Goal: Task Accomplishment & Management: Use online tool/utility

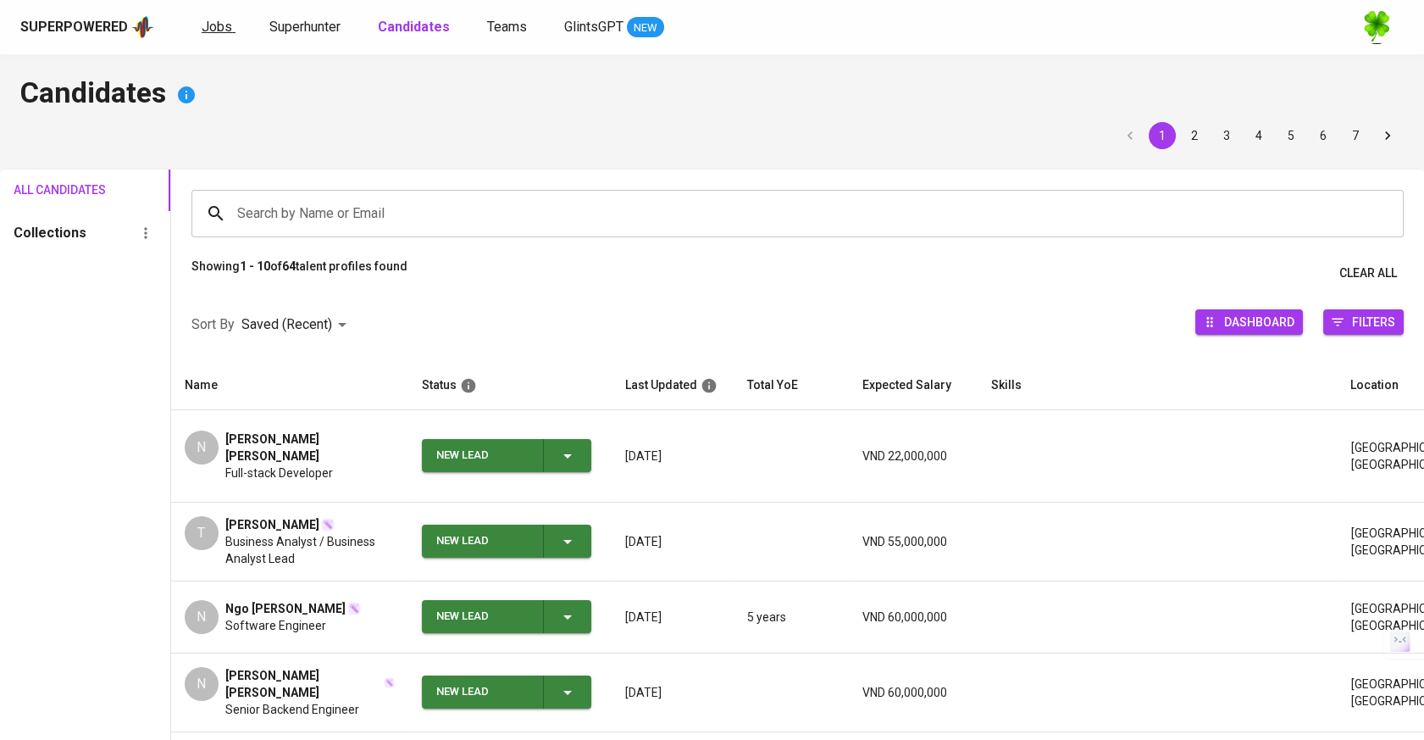
click at [220, 25] on span "Jobs" at bounding box center [217, 27] width 31 height 16
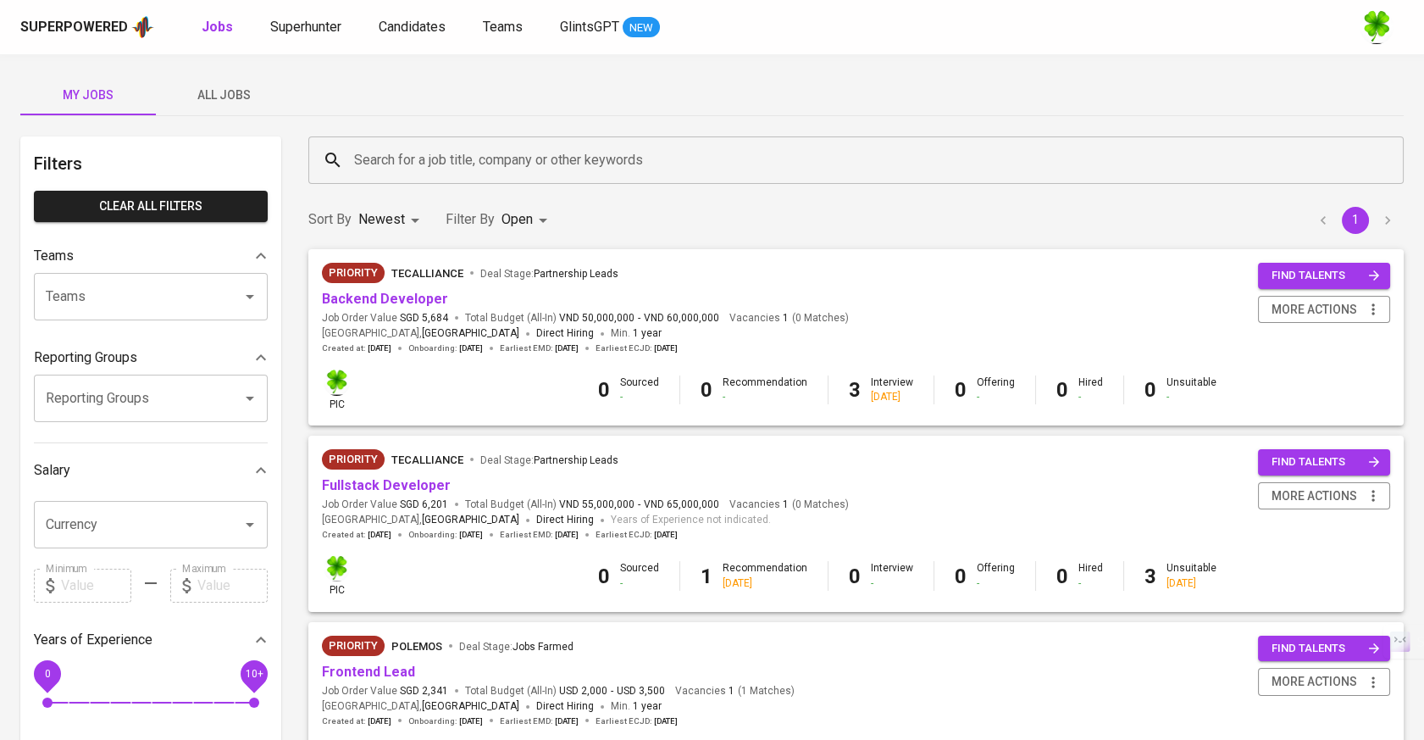
click at [235, 101] on span "All Jobs" at bounding box center [223, 95] width 115 height 21
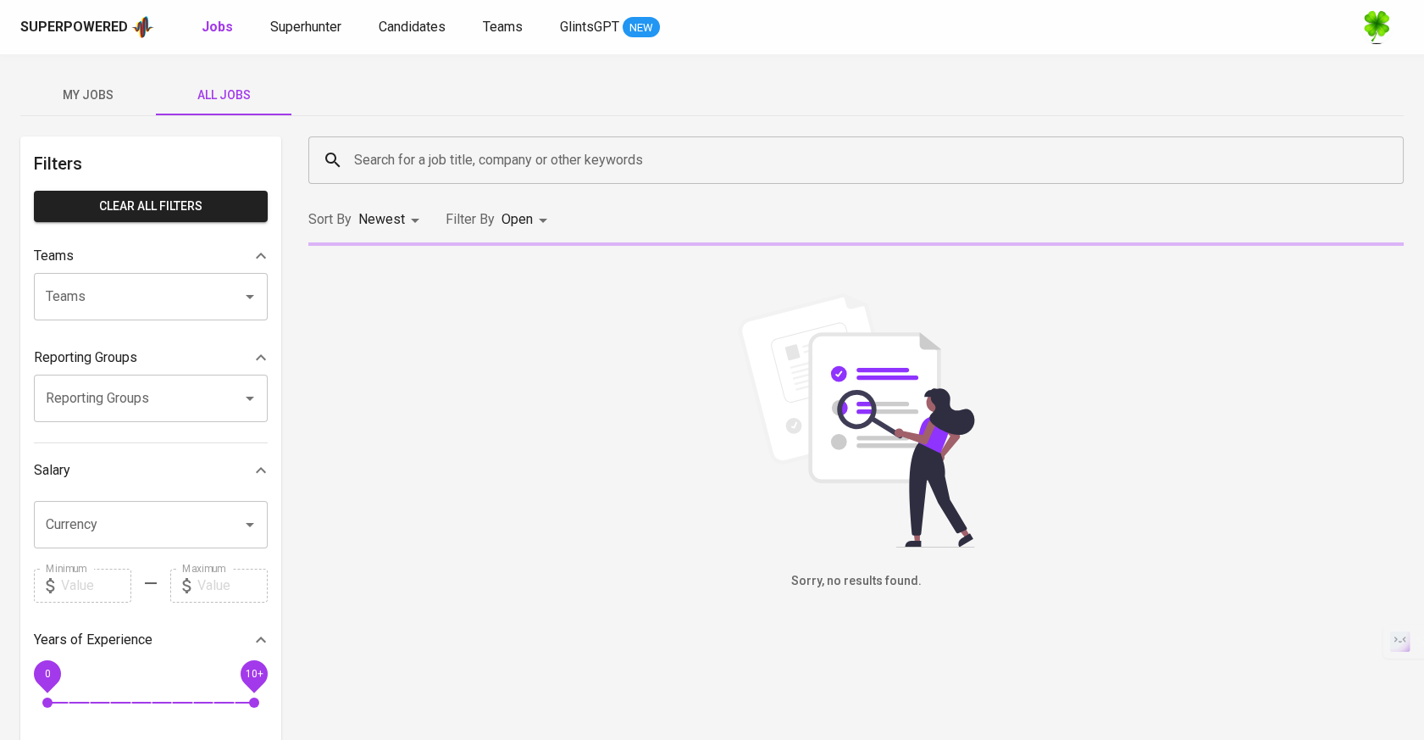
click at [501, 173] on input "Search for a job title, company or other keywords" at bounding box center [860, 160] width 1021 height 32
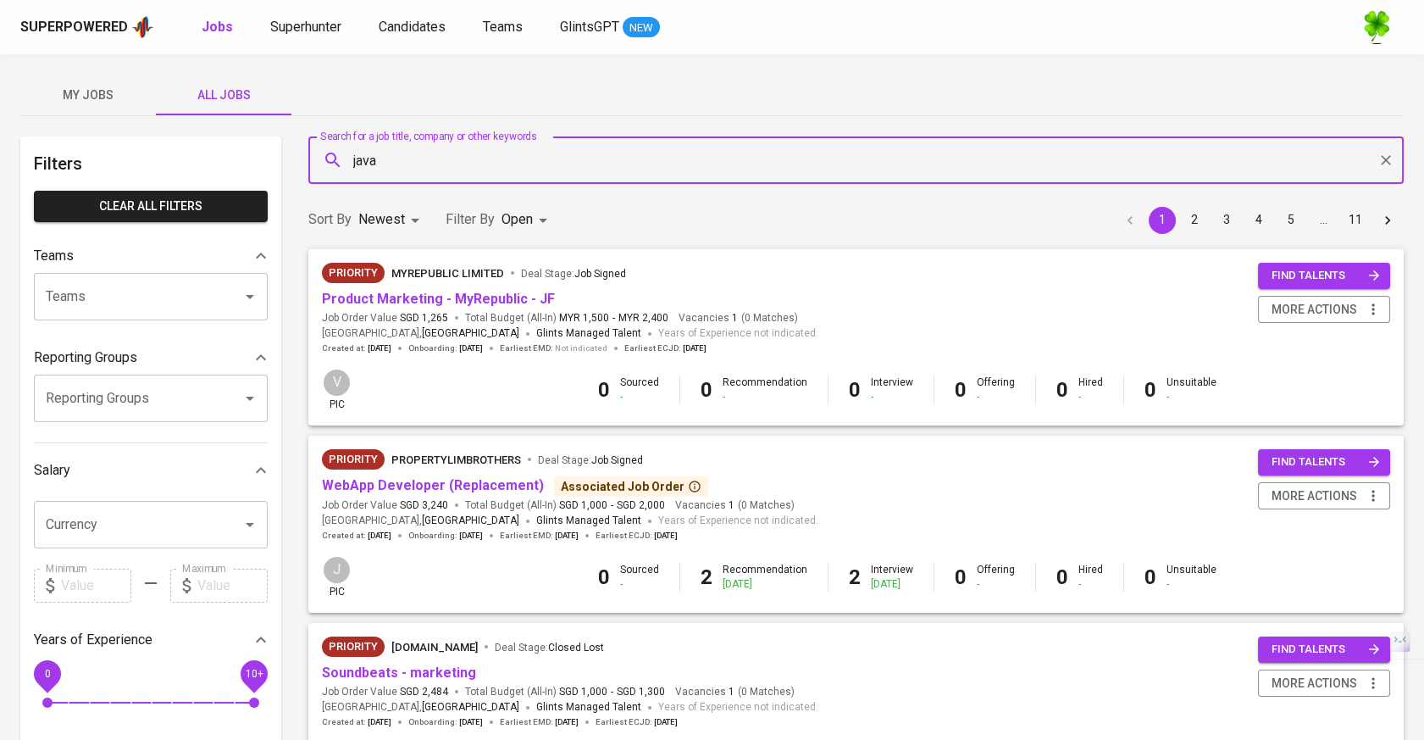
type input "java"
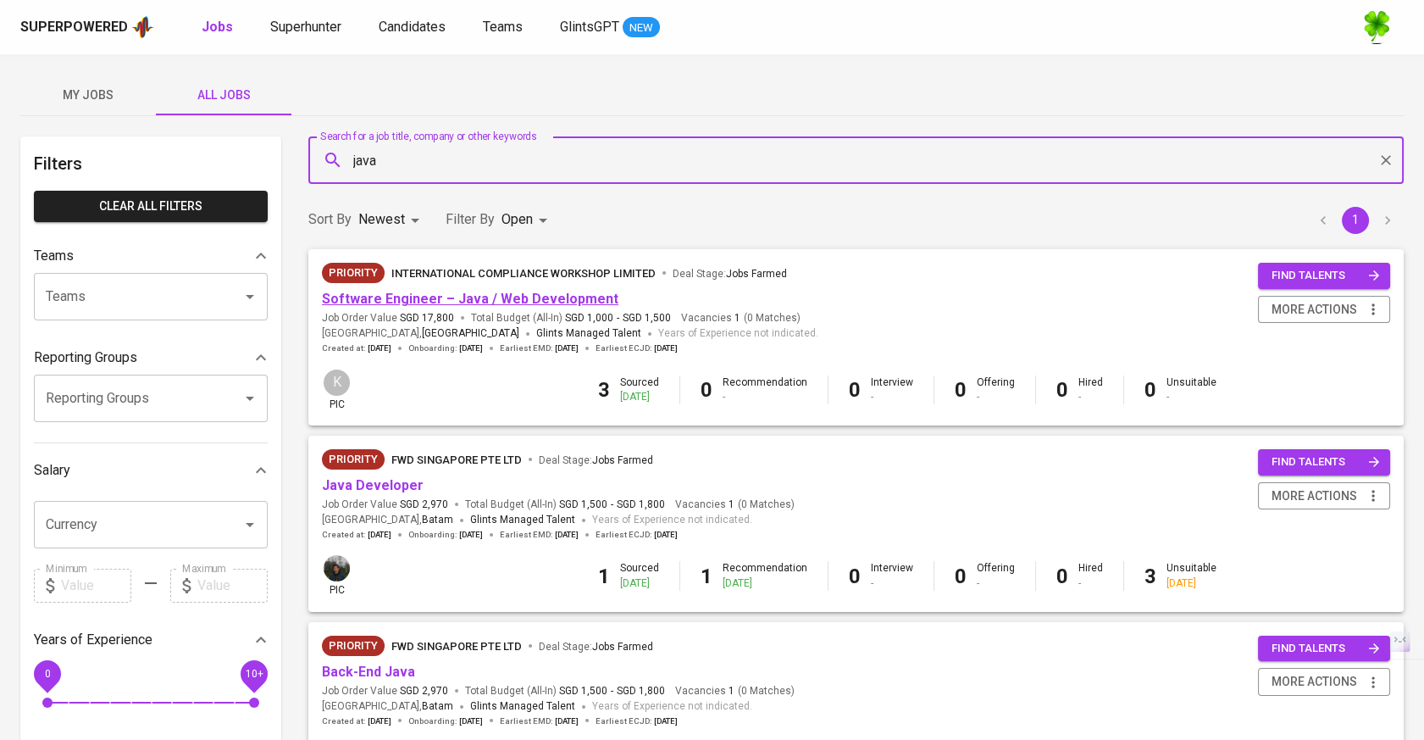
click at [425, 306] on link "Software Engineer – Java / Web Development" at bounding box center [470, 299] width 297 height 16
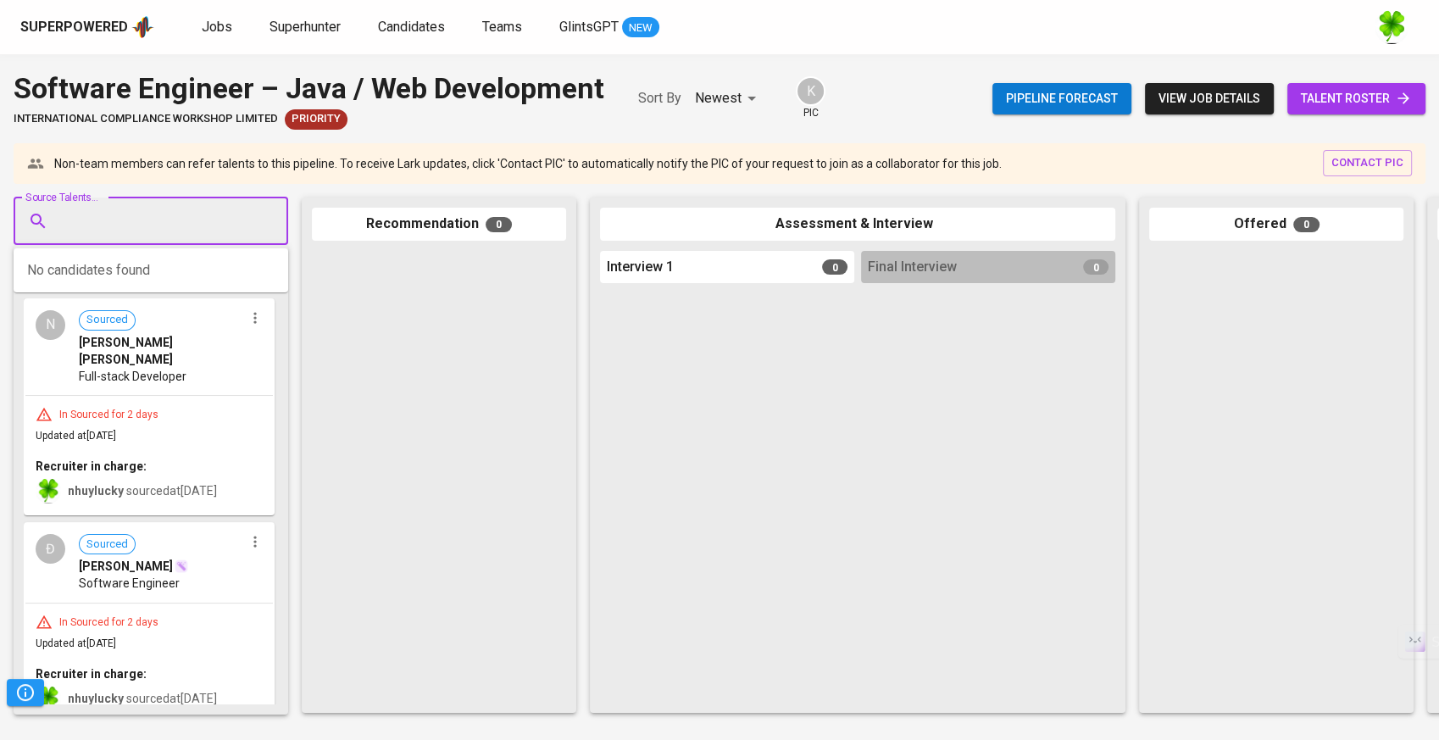
click at [225, 221] on input "Source Talents..." at bounding box center [144, 221] width 178 height 32
paste input "[EMAIL_ADDRESS][DOMAIN_NAME]"
type input "[EMAIL_ADDRESS][DOMAIN_NAME]"
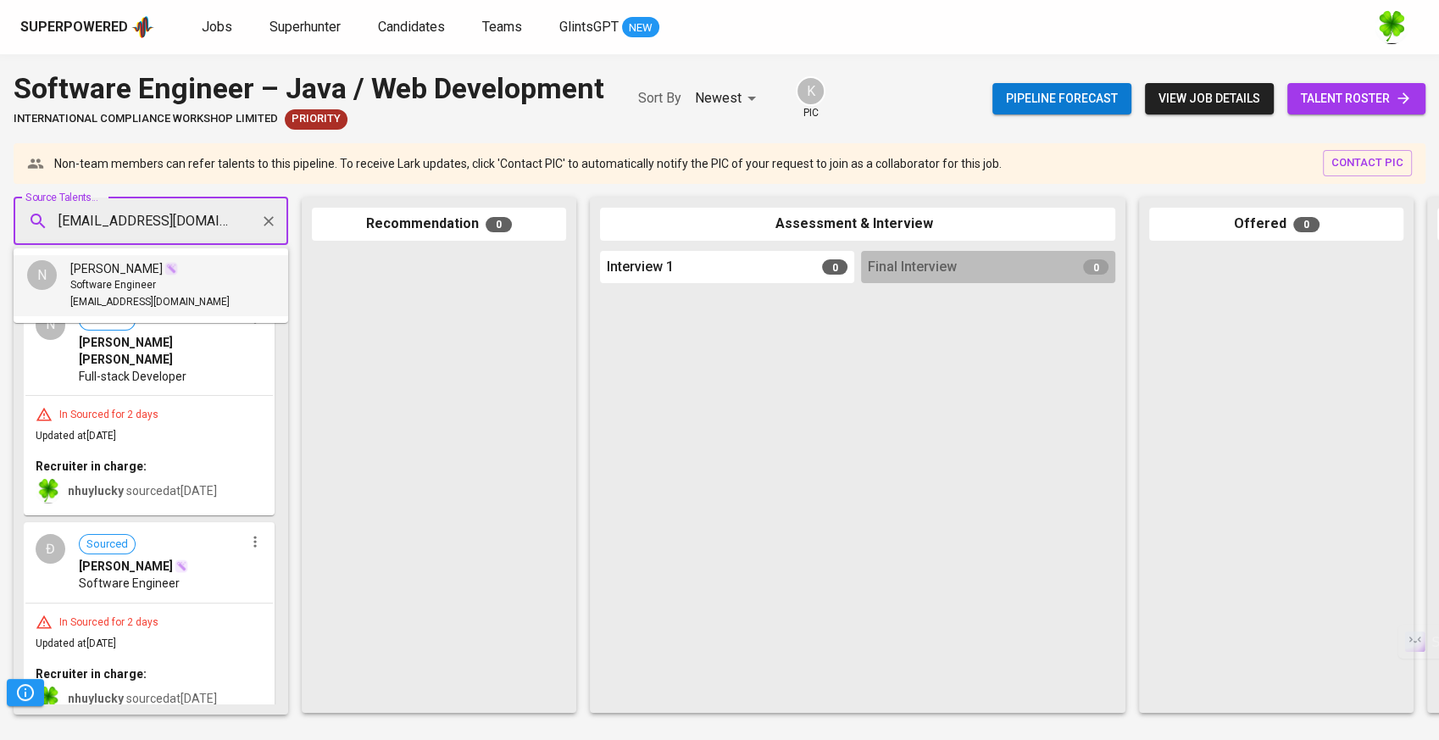
click at [157, 269] on div "[PERSON_NAME]" at bounding box center [124, 268] width 108 height 17
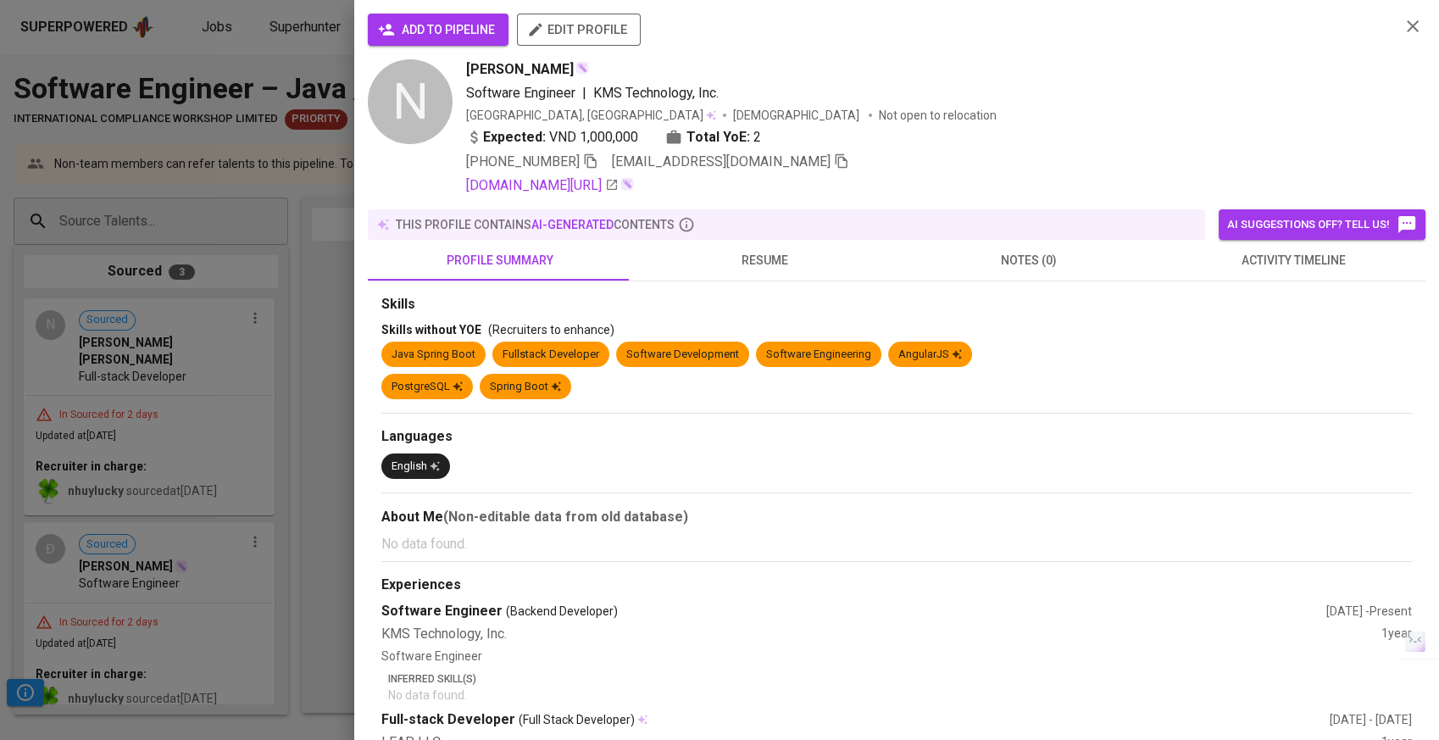
click at [725, 275] on button "resume" at bounding box center [764, 260] width 264 height 41
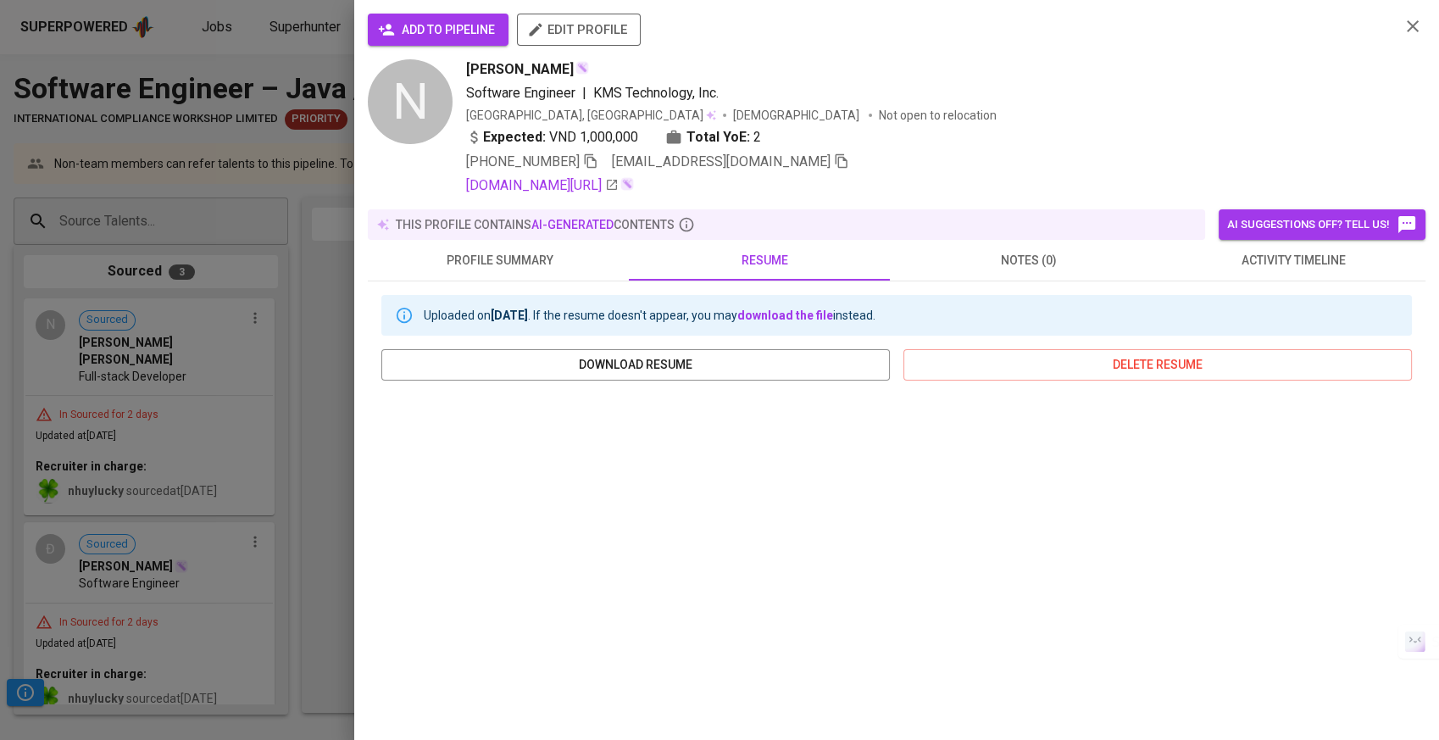
click at [480, 39] on span "add to pipeline" at bounding box center [438, 29] width 114 height 21
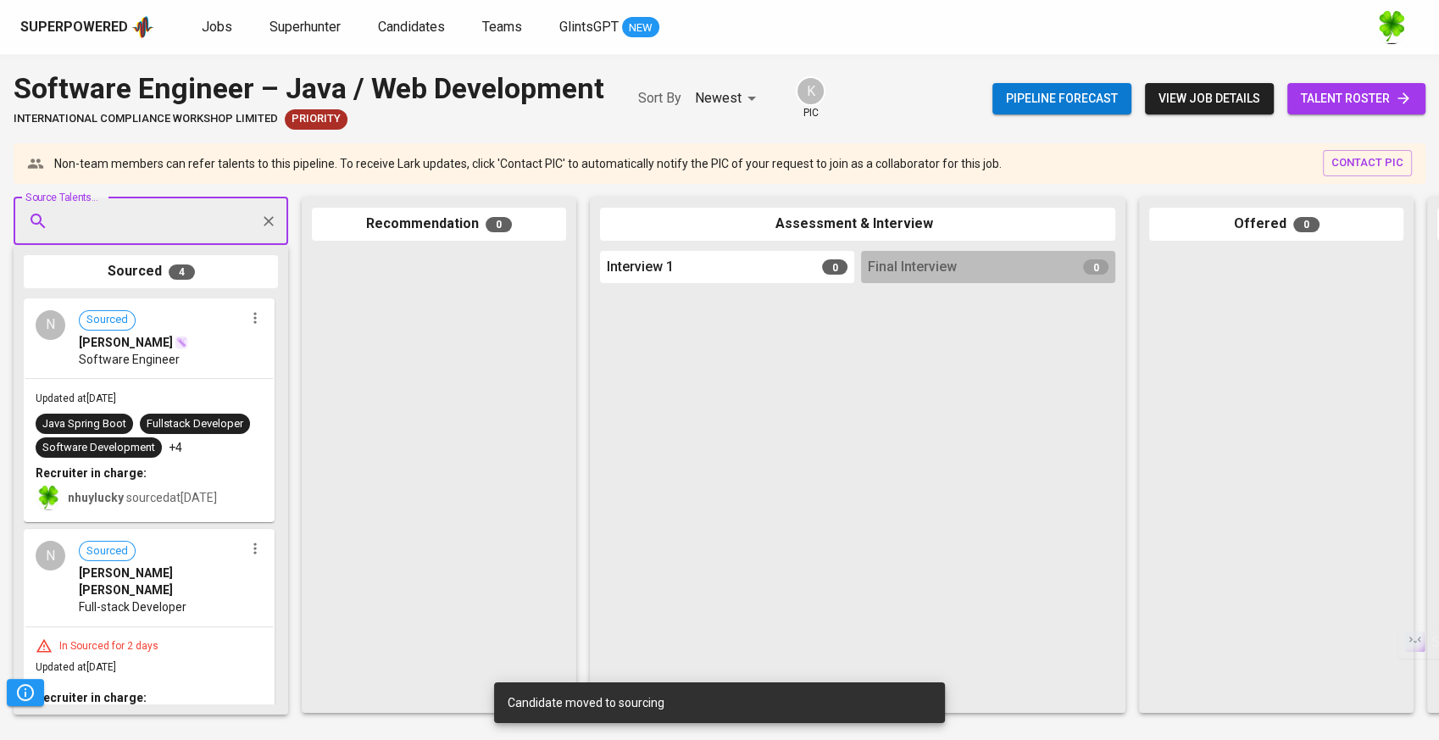
click at [183, 353] on div "Software Engineer" at bounding box center [161, 359] width 165 height 17
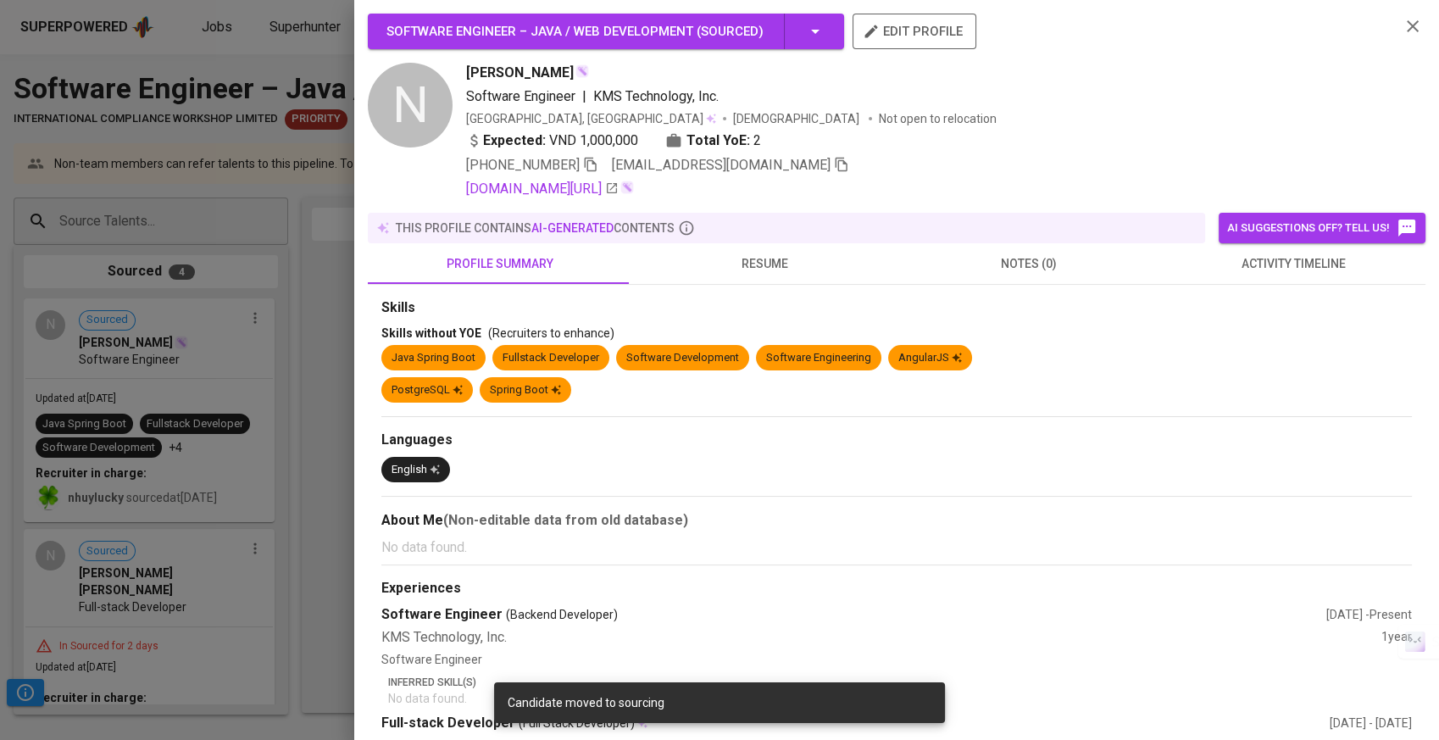
click at [891, 34] on span "edit profile" at bounding box center [914, 31] width 97 height 22
click at [260, 220] on div at bounding box center [719, 370] width 1439 height 740
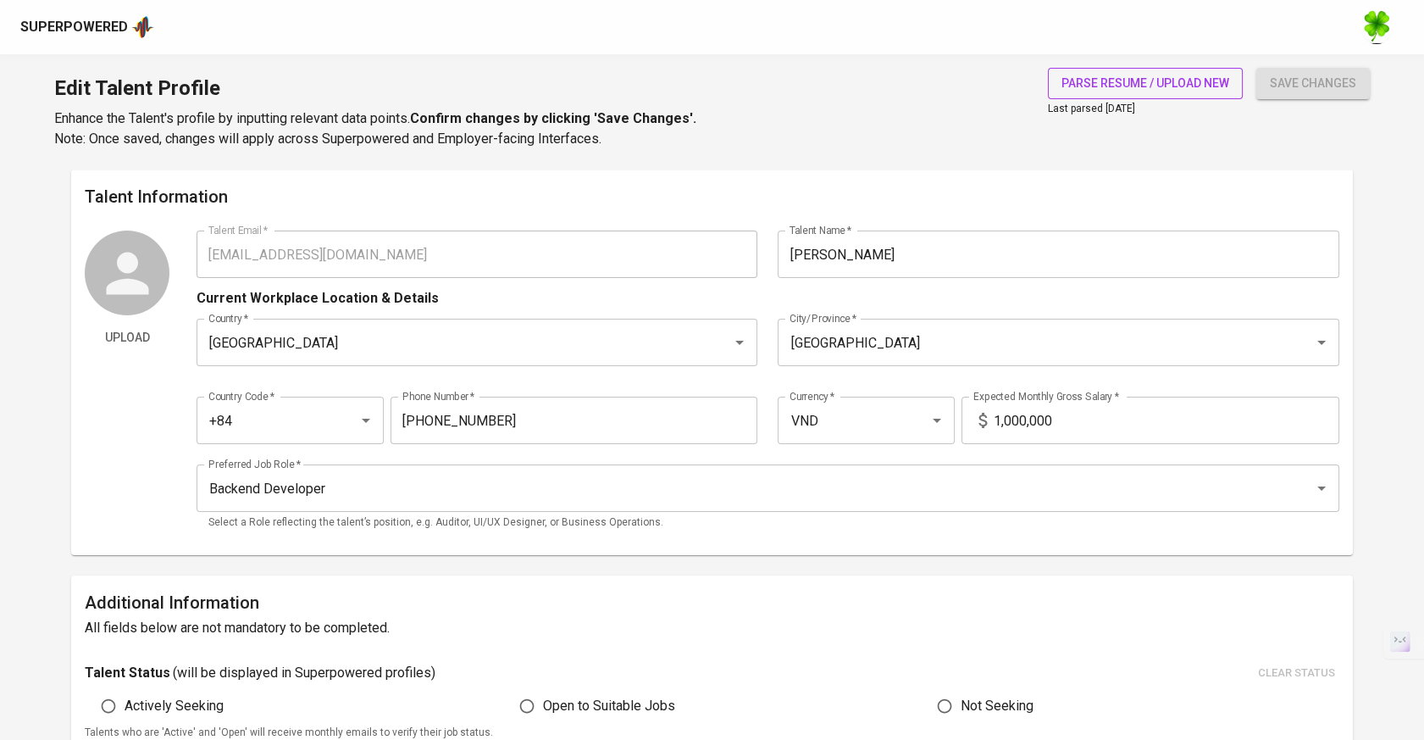
click at [1202, 86] on span "parse resume / upload new" at bounding box center [1146, 83] width 168 height 21
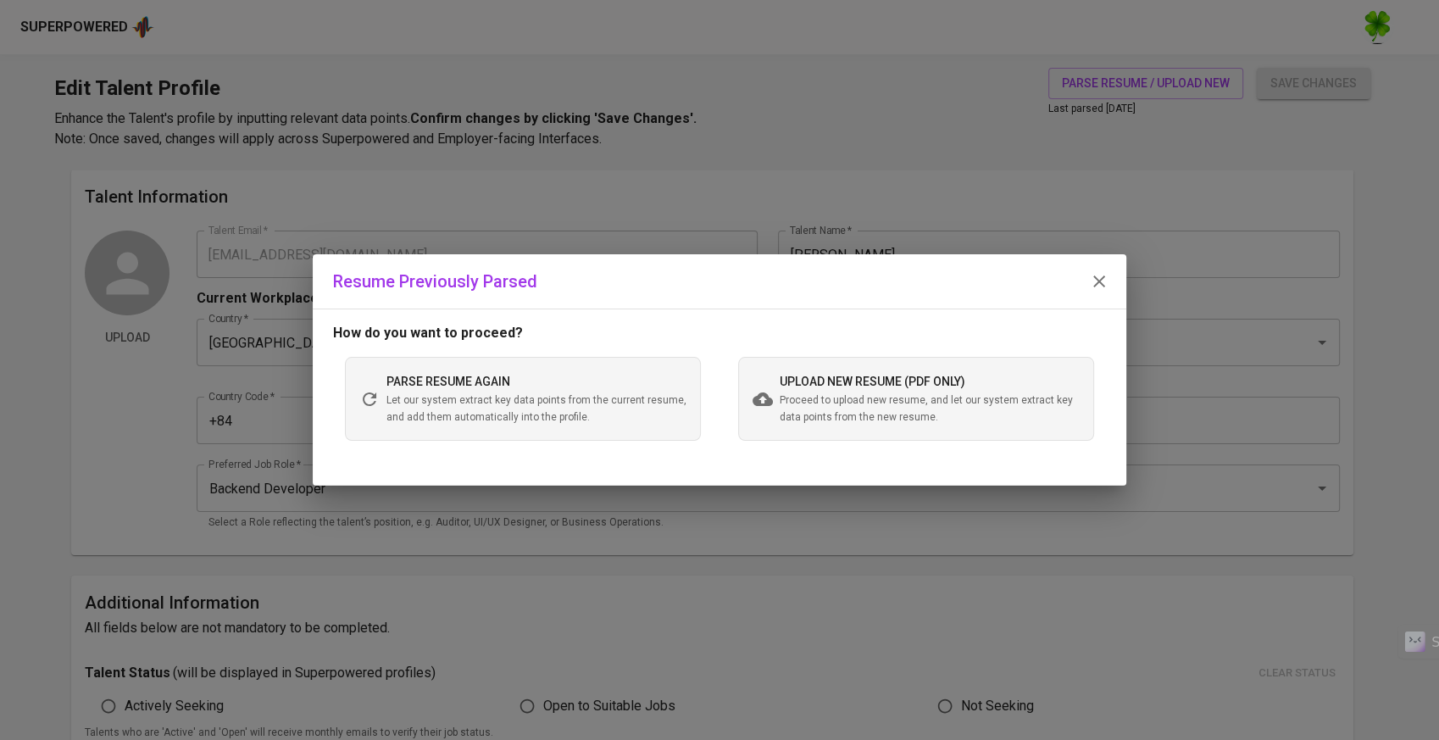
click at [870, 402] on span "Proceed to upload new resume, and let our system extract key data points from t…" at bounding box center [930, 409] width 300 height 34
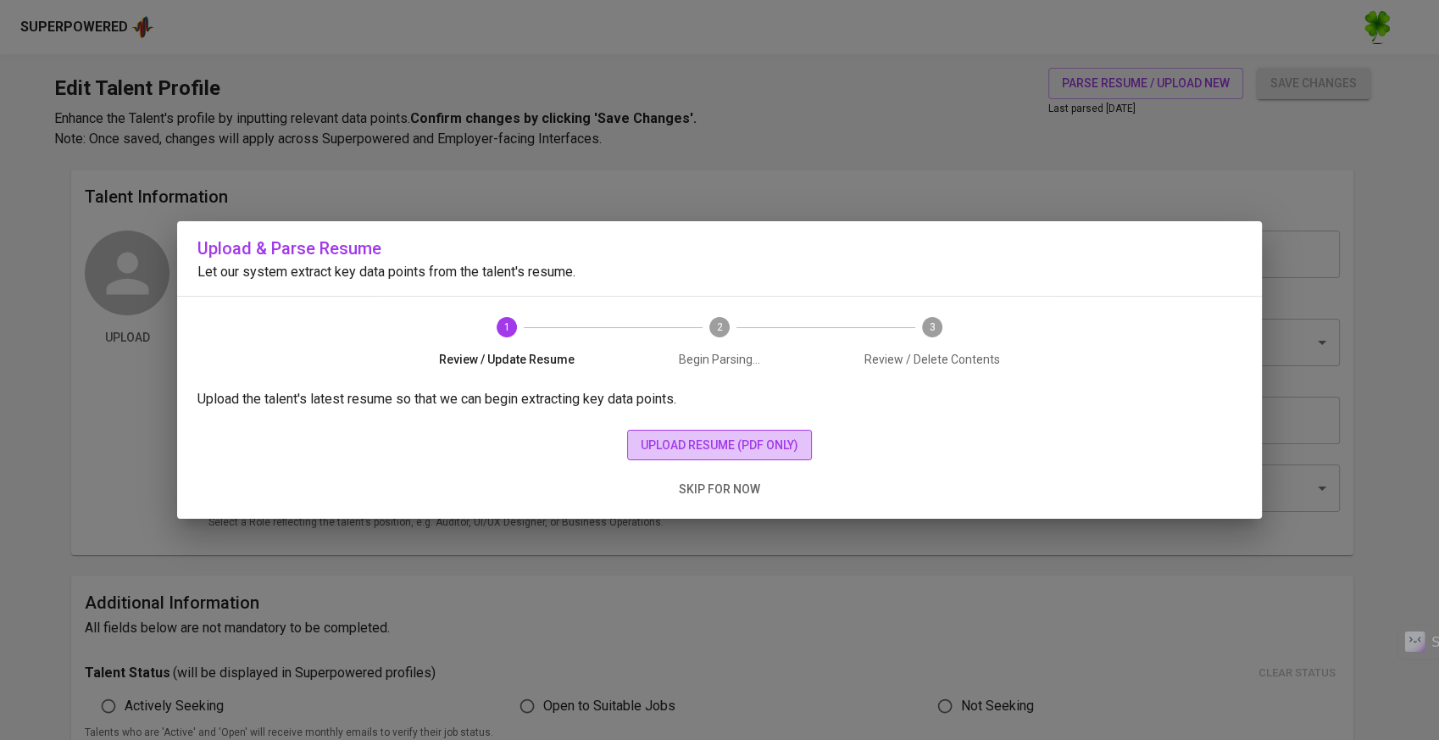
click at [700, 435] on span "upload resume (pdf only)" at bounding box center [720, 445] width 158 height 21
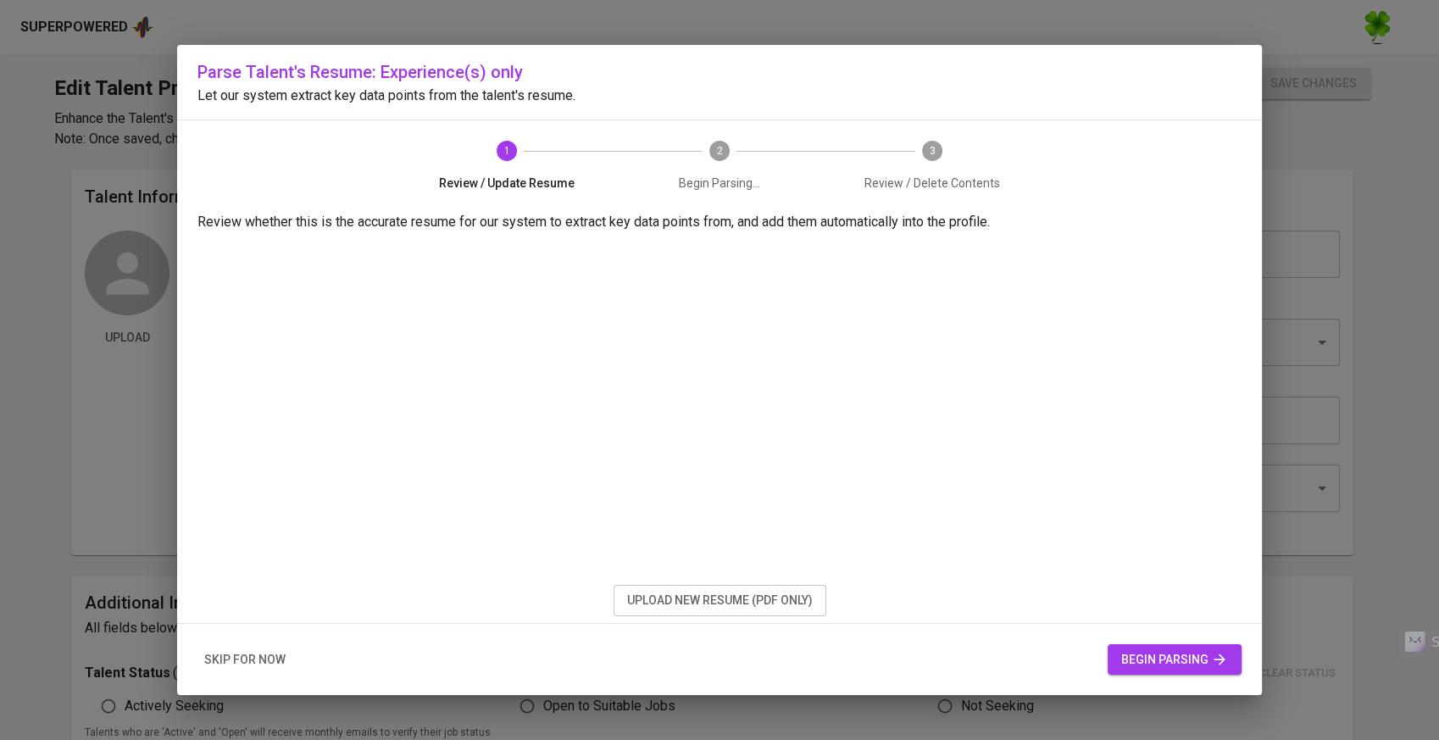
click at [1190, 655] on span "begin parsing" at bounding box center [1174, 659] width 107 height 21
